Goal: Information Seeking & Learning: Learn about a topic

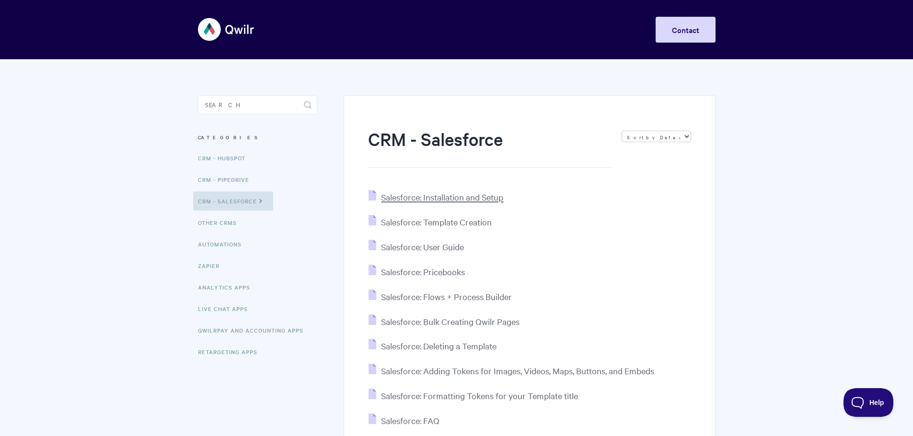
click at [487, 197] on span "Salesforce: Installation and Setup" at bounding box center [442, 197] width 122 height 11
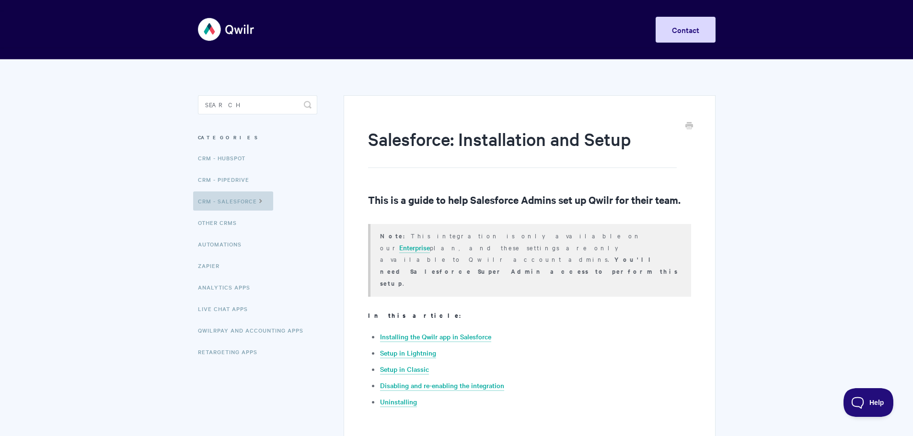
click at [255, 201] on link "CRM - Salesforce" at bounding box center [233, 201] width 80 height 19
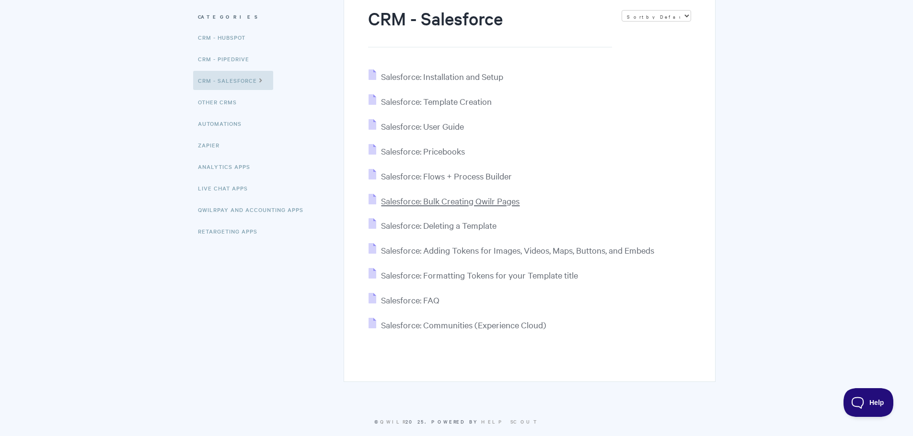
scroll to position [128, 0]
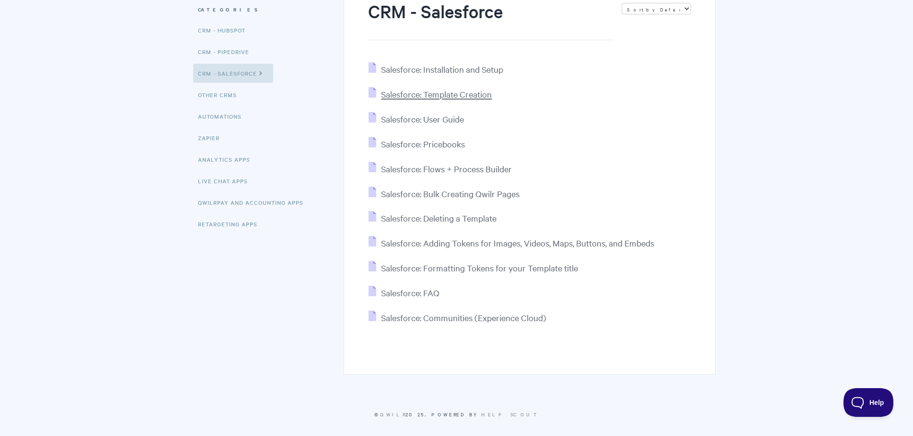
click at [480, 93] on span "Salesforce: Template Creation" at bounding box center [436, 94] width 111 height 11
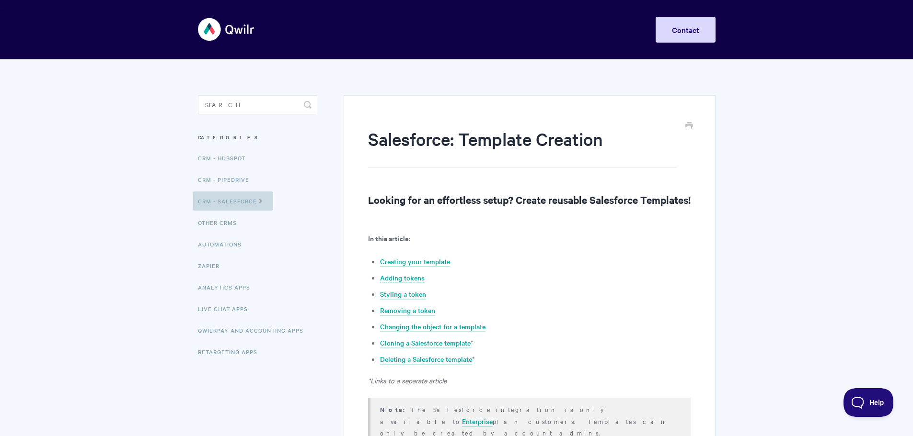
click at [258, 199] on icon at bounding box center [261, 200] width 8 height 8
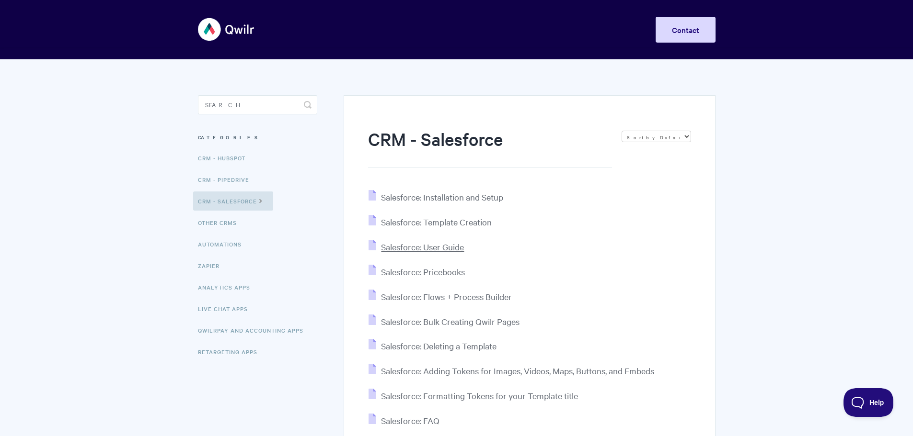
click at [450, 247] on span "Salesforce: User Guide" at bounding box center [422, 246] width 83 height 11
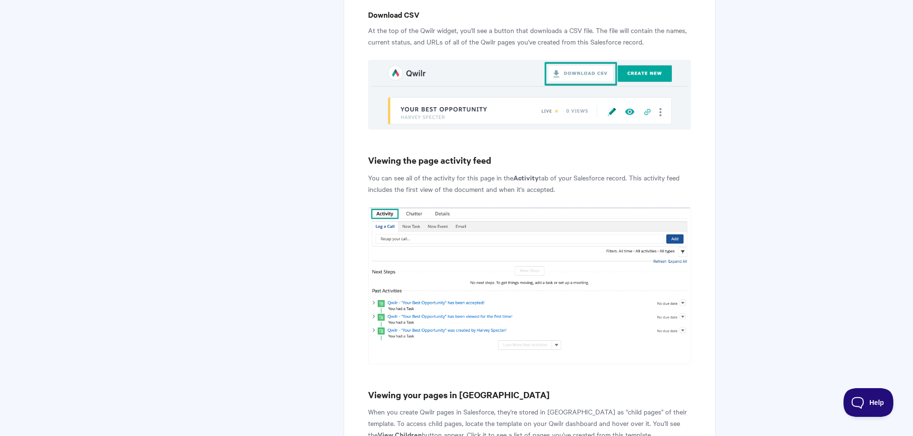
scroll to position [3300, 0]
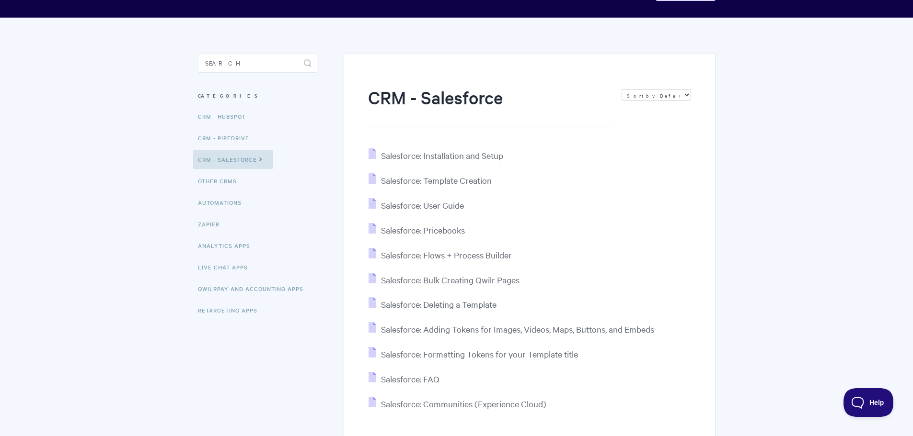
scroll to position [64, 0]
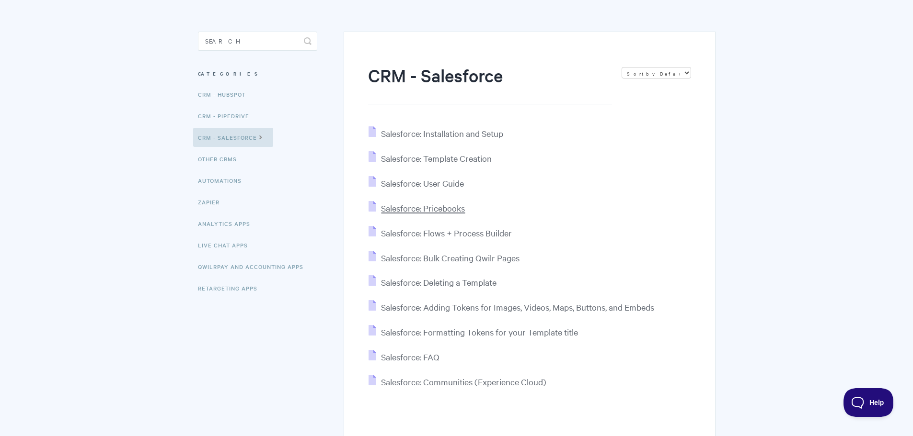
click at [427, 209] on span "Salesforce: Pricebooks" at bounding box center [423, 208] width 84 height 11
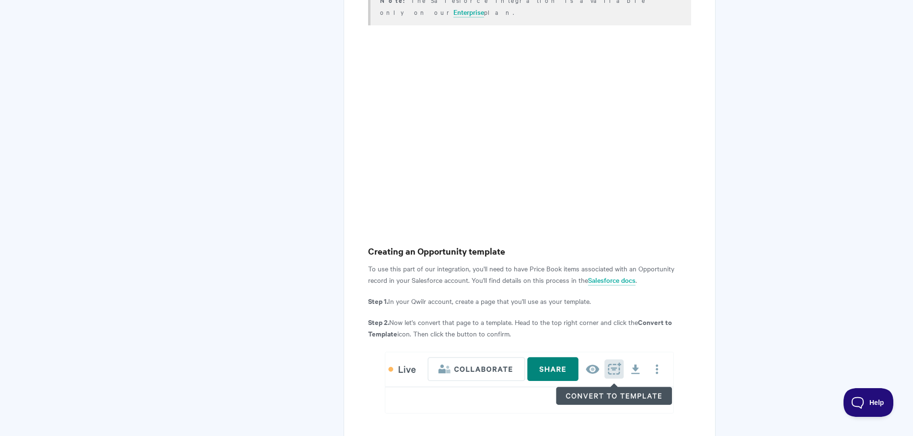
scroll to position [332, 0]
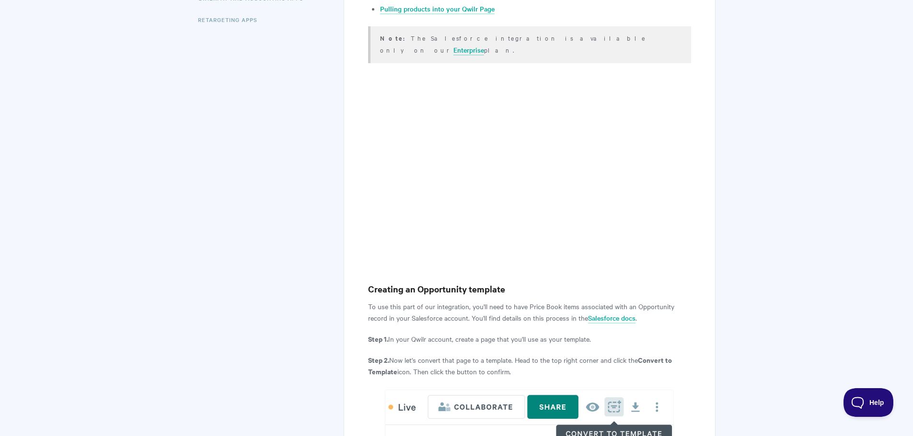
drag, startPoint x: 855, startPoint y: 234, endPoint x: 836, endPoint y: 226, distance: 21.3
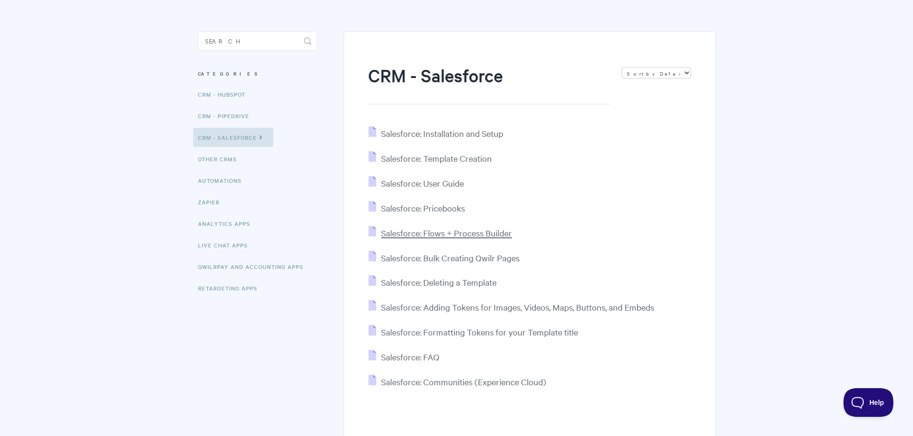
click at [481, 231] on span "Salesforce: Flows + Process Builder" at bounding box center [446, 233] width 131 height 11
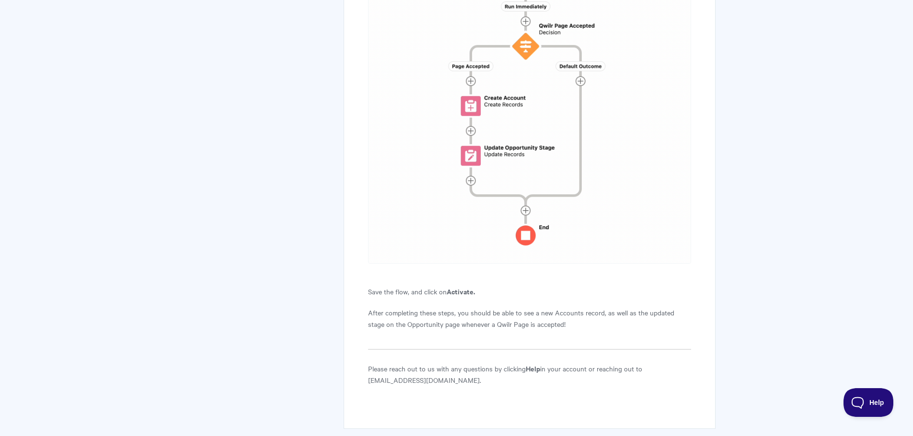
scroll to position [2467, 0]
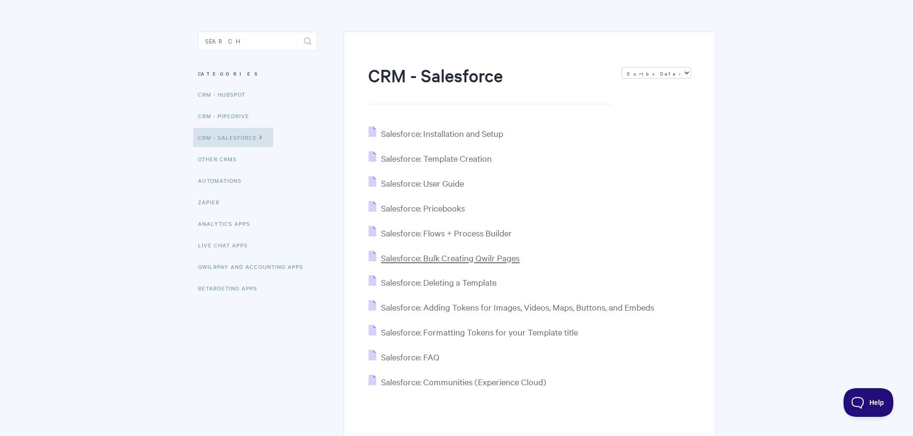
click at [496, 258] on span "Salesforce: Bulk Creating Qwilr Pages" at bounding box center [450, 257] width 138 height 11
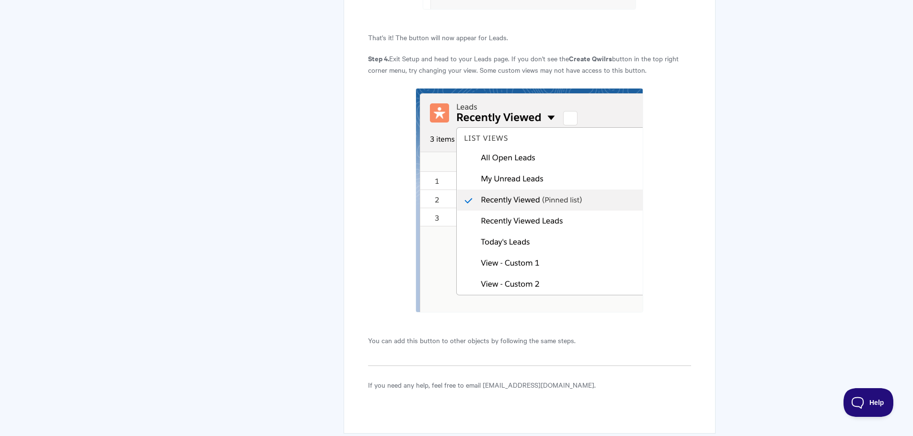
scroll to position [1037, 0]
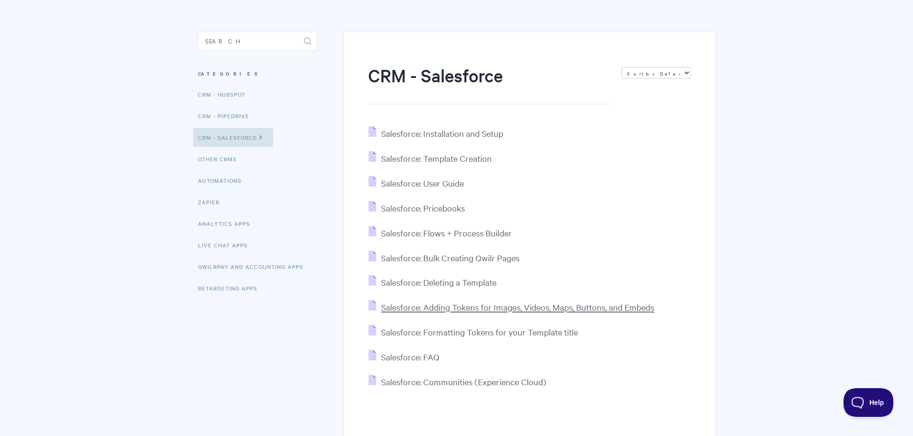
click at [492, 307] on span "Salesforce: Adding Tokens for Images, Videos, Maps, Buttons, and Embeds" at bounding box center [517, 307] width 273 height 11
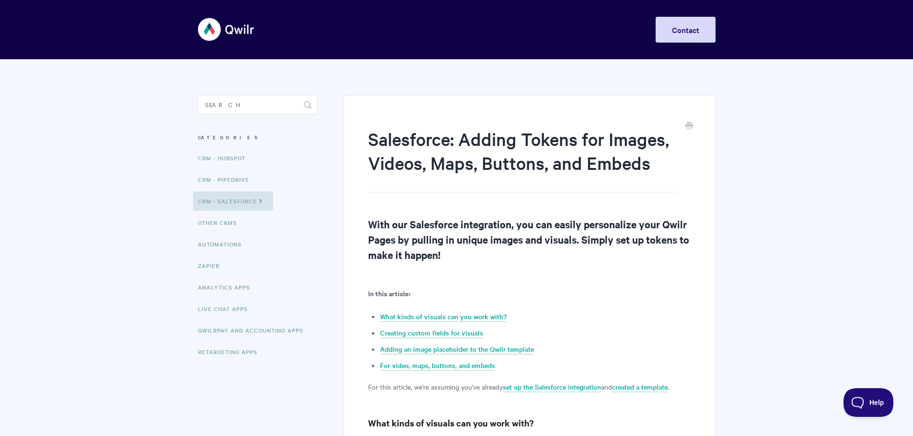
click at [220, 32] on img at bounding box center [226, 29] width 57 height 36
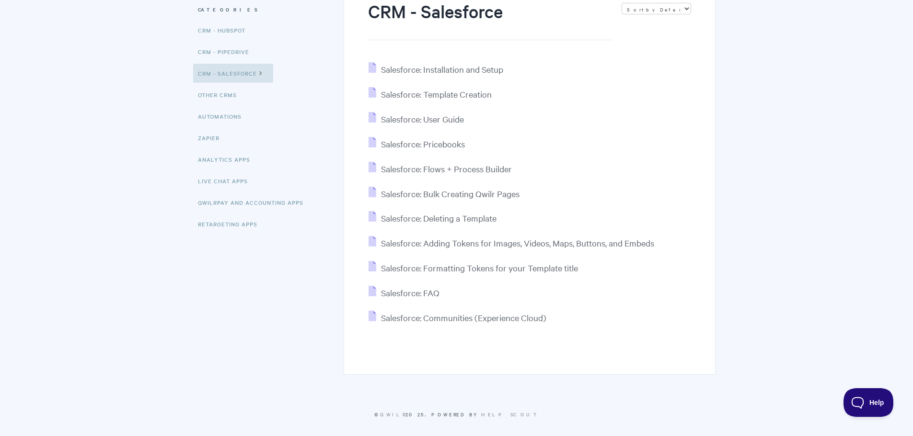
drag, startPoint x: 264, startPoint y: 157, endPoint x: 270, endPoint y: 155, distance: 6.5
